Goal: Task Accomplishment & Management: Complete application form

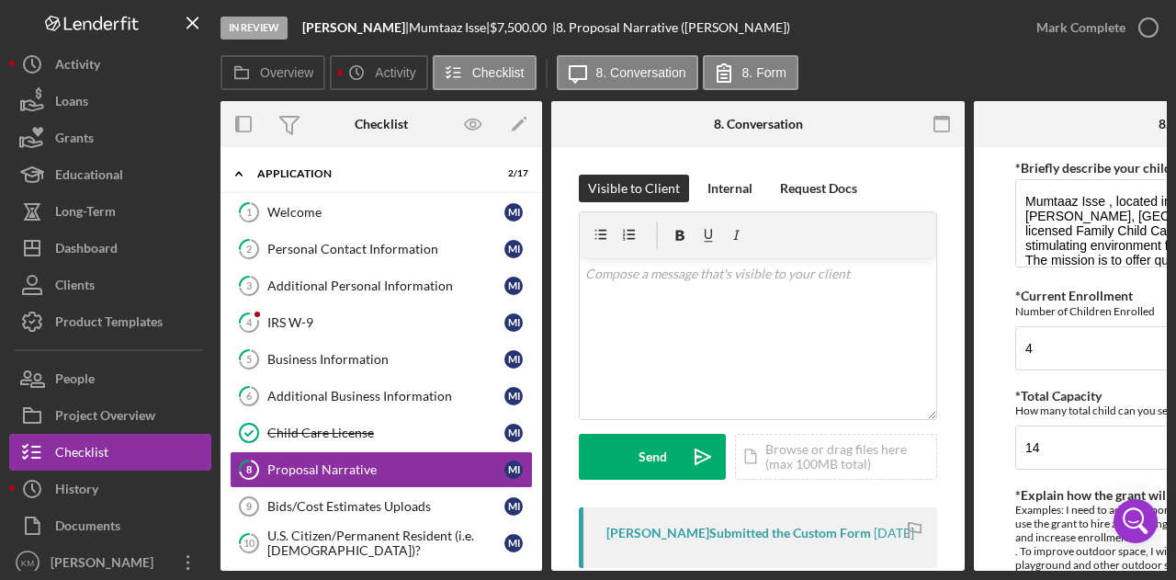
scroll to position [5, 0]
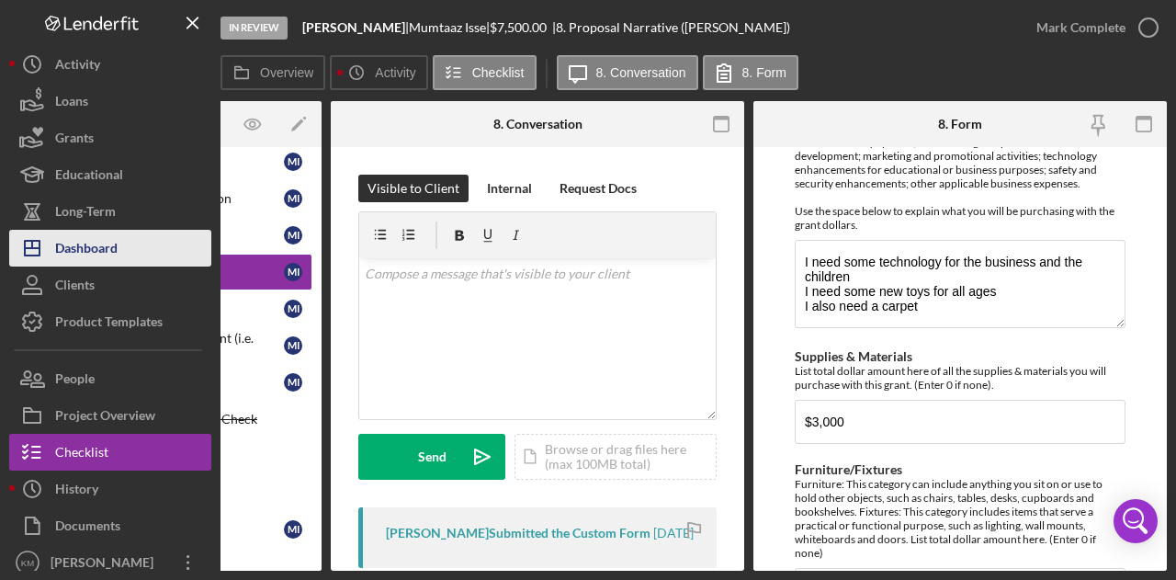
click at [74, 253] on div "Dashboard" at bounding box center [86, 250] width 62 height 41
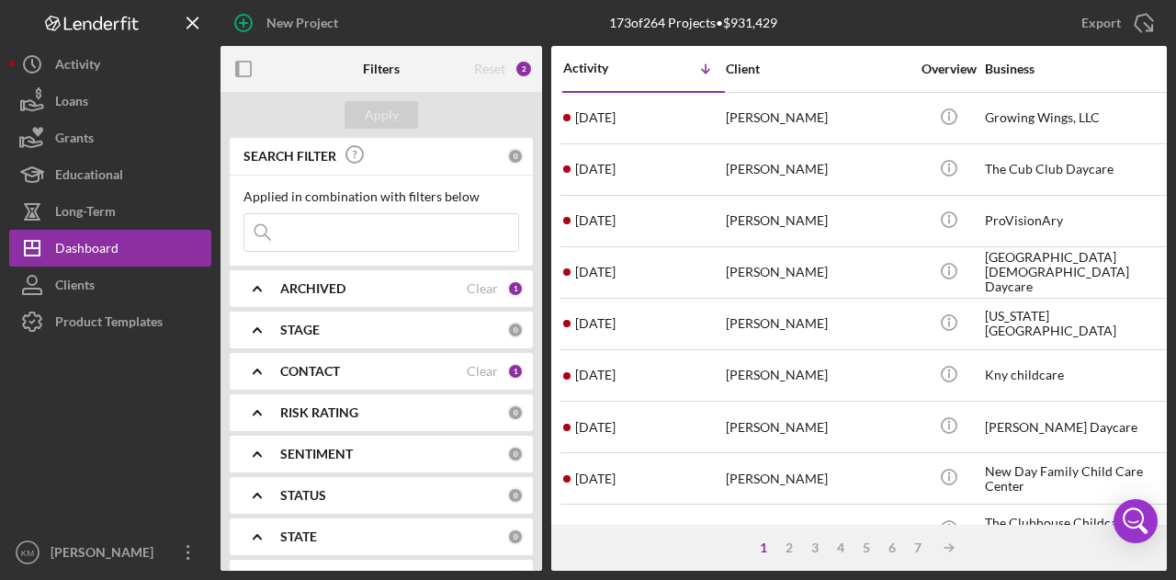
click at [364, 222] on input at bounding box center [381, 232] width 274 height 37
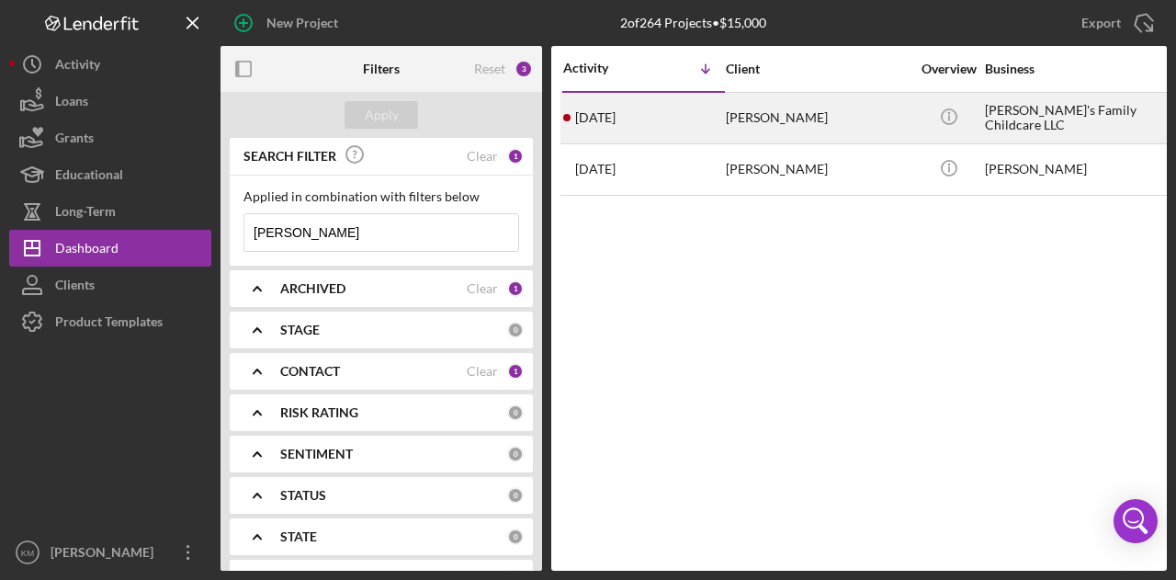
type input "[PERSON_NAME]"
click at [702, 122] on div "[DATE] [PERSON_NAME]" at bounding box center [643, 118] width 161 height 49
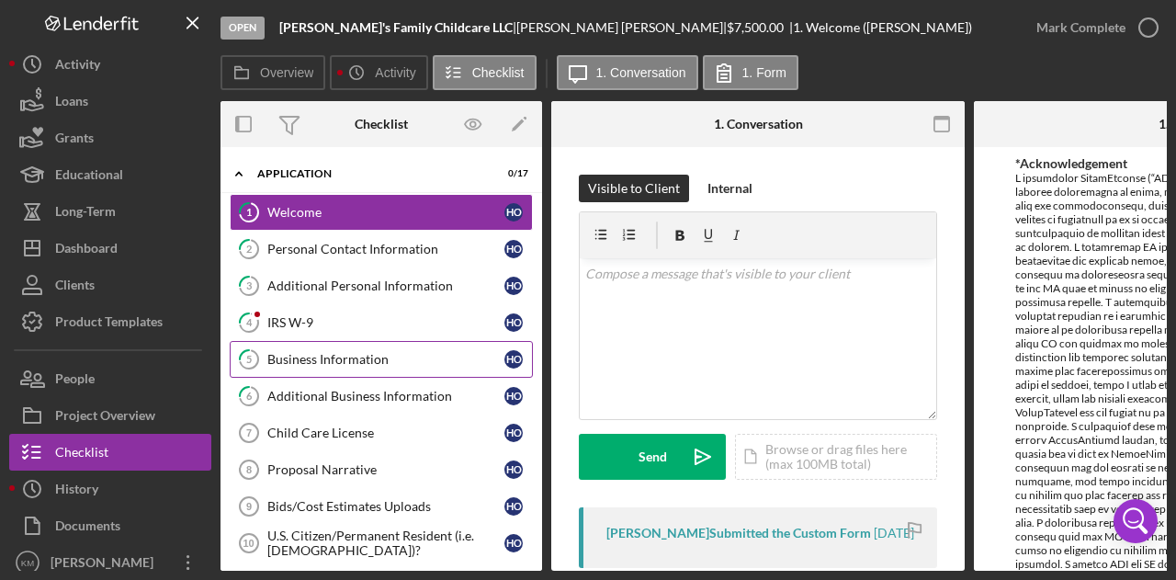
click at [337, 352] on div "Business Information" at bounding box center [385, 359] width 237 height 15
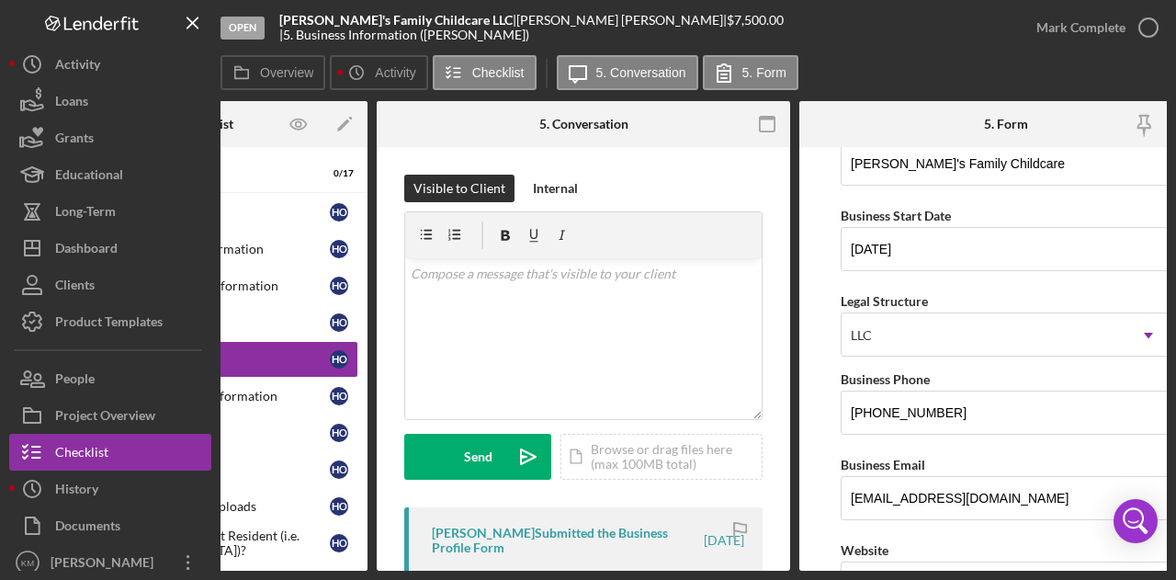
scroll to position [211, 0]
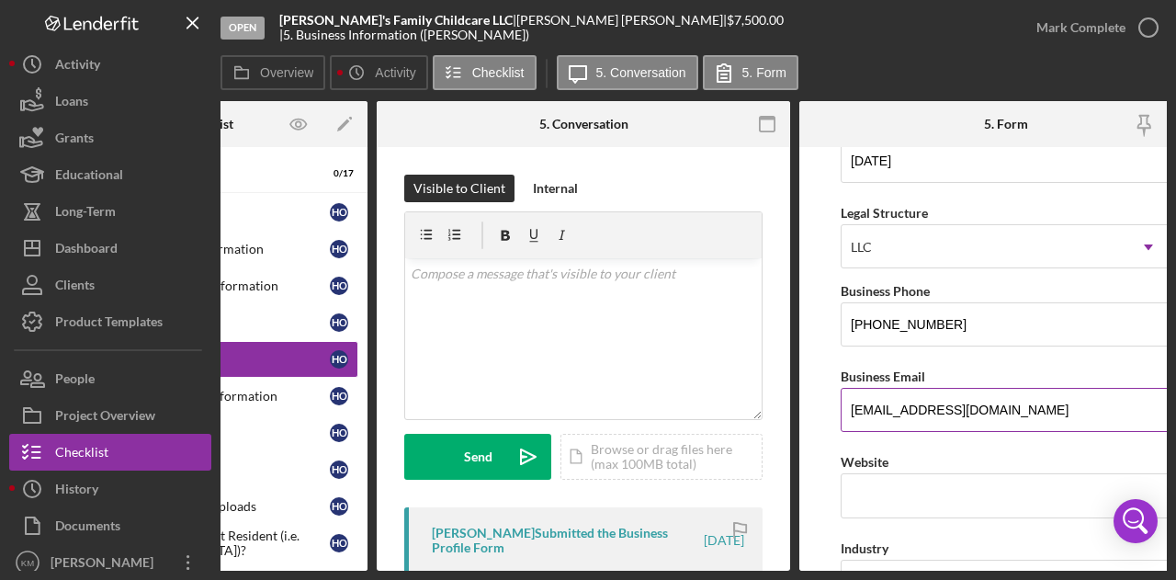
click at [896, 411] on input "[EMAIL_ADDRESS][DOMAIN_NAME]" at bounding box center [1005, 410] width 331 height 44
